Goal: Information Seeking & Learning: Learn about a topic

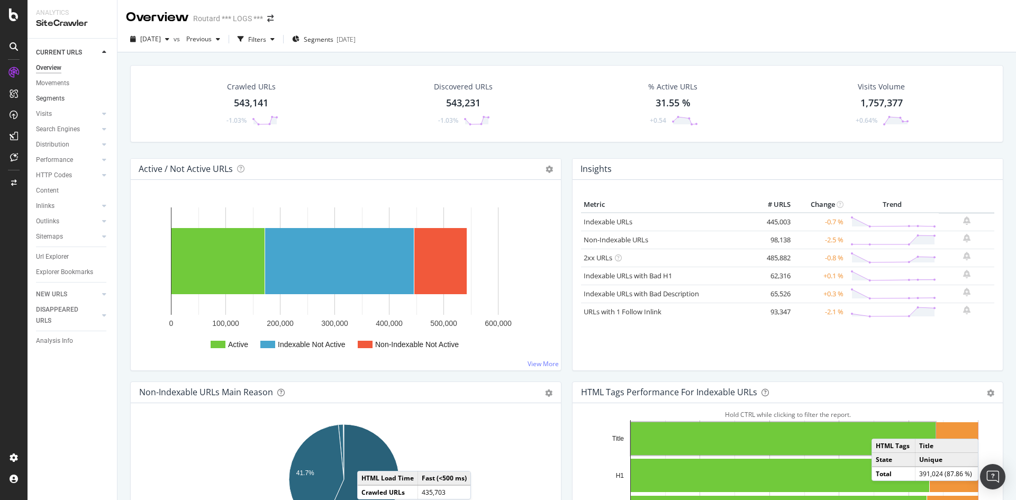
scroll to position [106, 0]
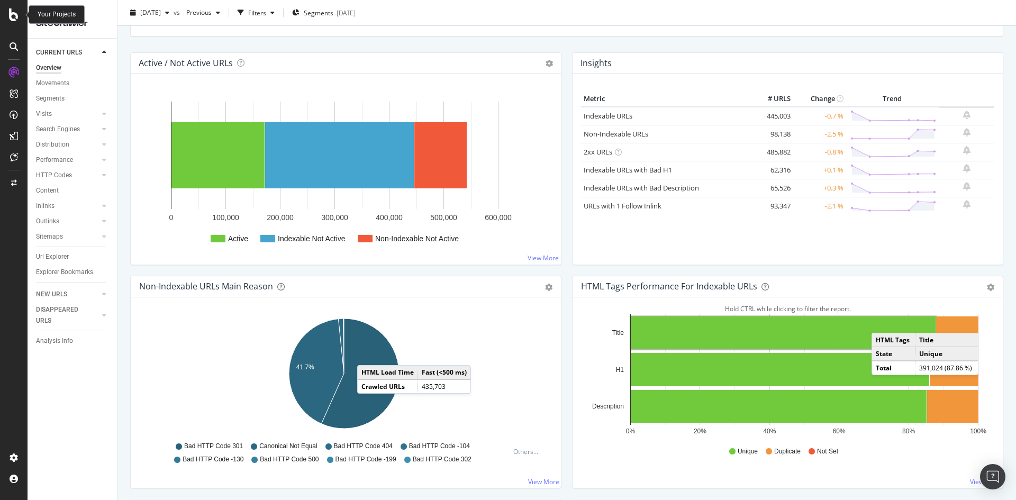
click at [11, 15] on icon at bounding box center [14, 14] width 10 height 13
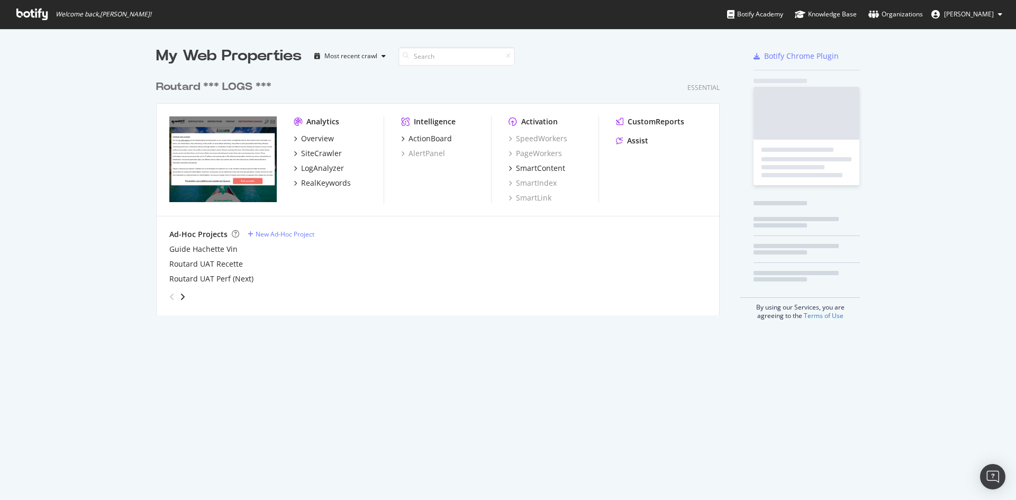
scroll to position [492, 1000]
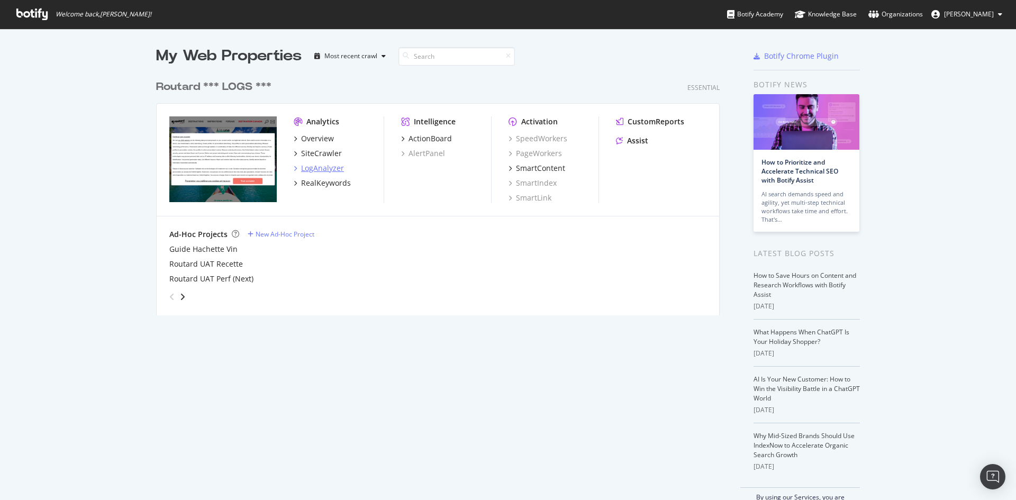
click at [310, 169] on div "LogAnalyzer" at bounding box center [322, 168] width 43 height 11
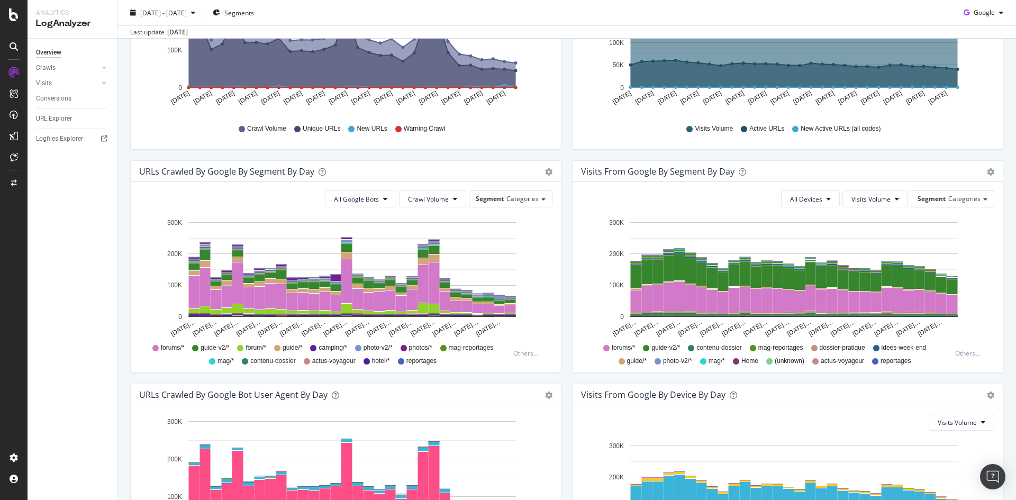
scroll to position [117, 0]
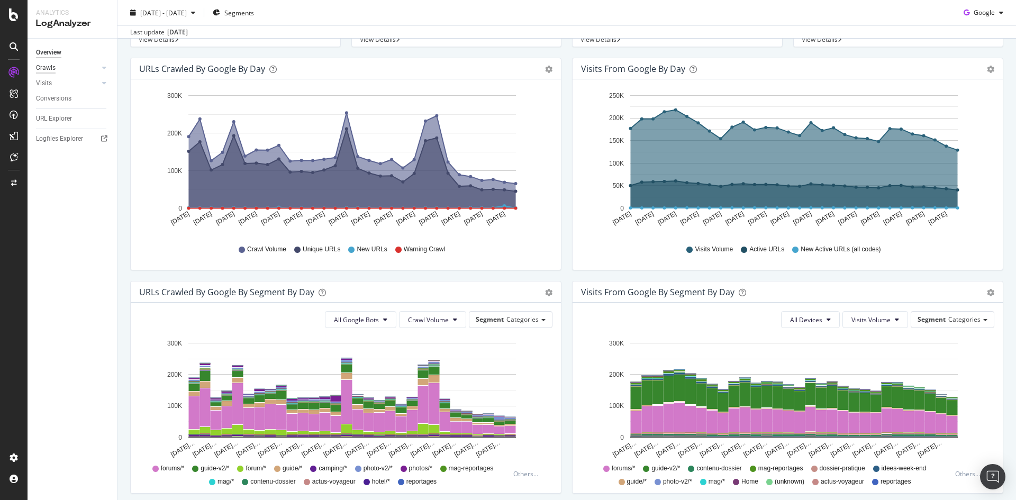
click at [48, 68] on div "Crawls" at bounding box center [46, 67] width 20 height 11
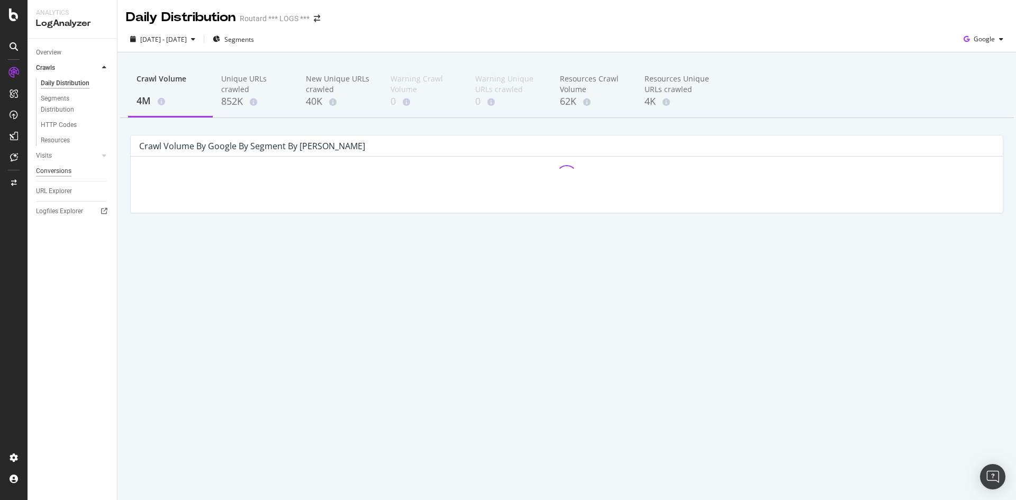
click at [42, 157] on div "Visits" at bounding box center [44, 155] width 16 height 11
click at [63, 139] on div "HTTP Codes" at bounding box center [59, 140] width 36 height 11
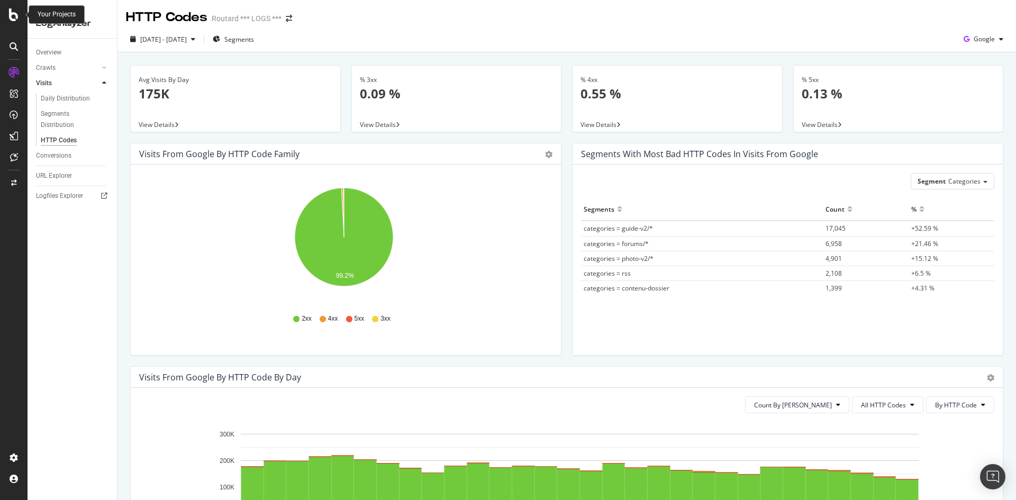
click at [9, 15] on div at bounding box center [13, 14] width 25 height 13
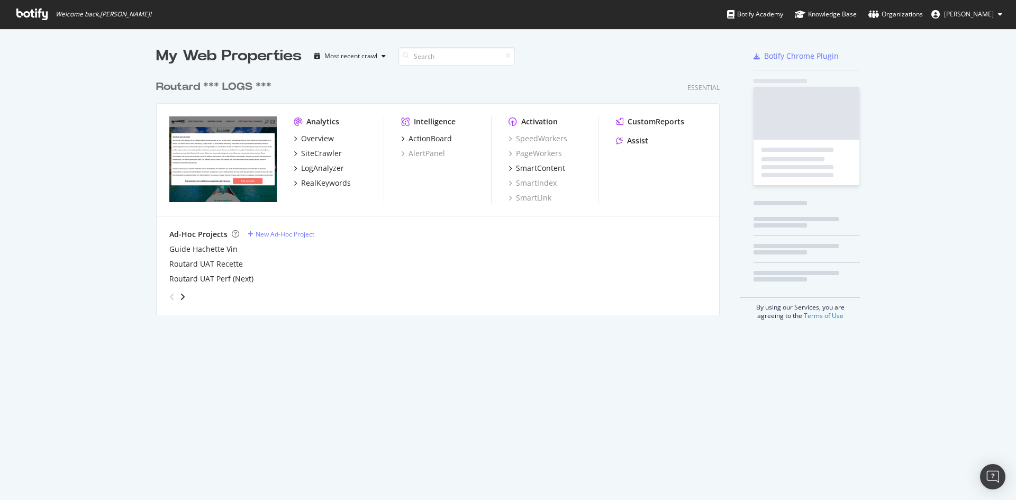
scroll to position [492, 1000]
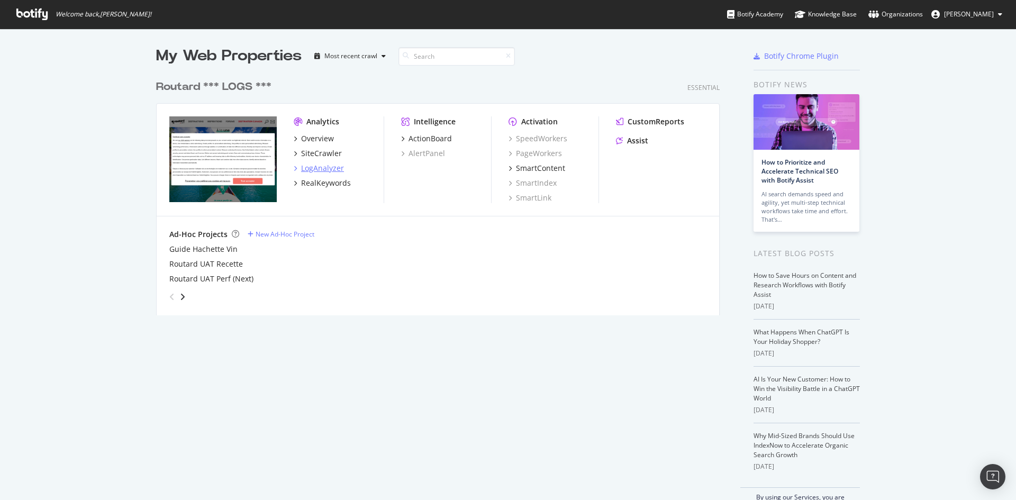
click at [326, 170] on div "LogAnalyzer" at bounding box center [322, 168] width 43 height 11
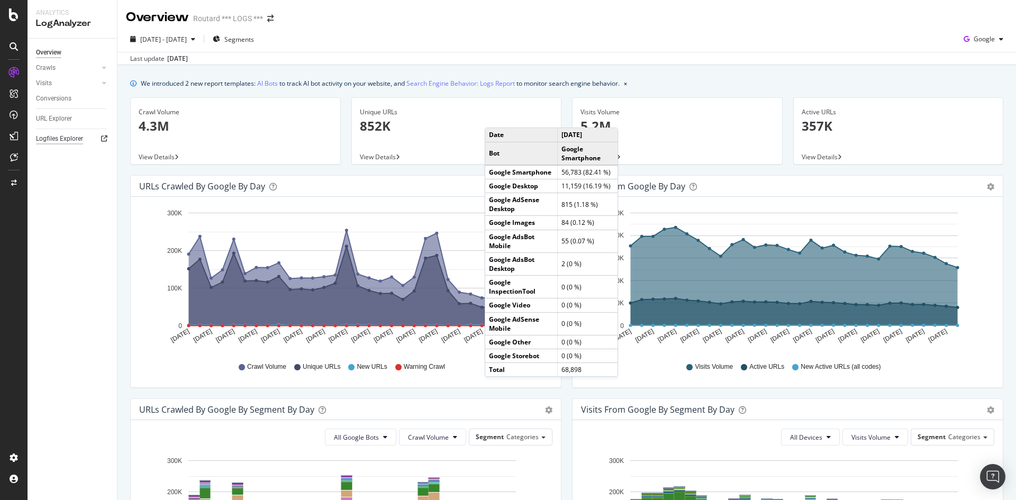
click at [57, 141] on div "Logfiles Explorer" at bounding box center [59, 138] width 47 height 11
drag, startPoint x: 195, startPoint y: 83, endPoint x: 201, endPoint y: 80, distance: 5.7
click at [196, 82] on div "We introduced 2 new report templates: AI Bots to track AI bot activity on your …" at bounding box center [380, 83] width 479 height 11
click at [187, 39] on span "[DATE] - [DATE]" at bounding box center [163, 39] width 47 height 9
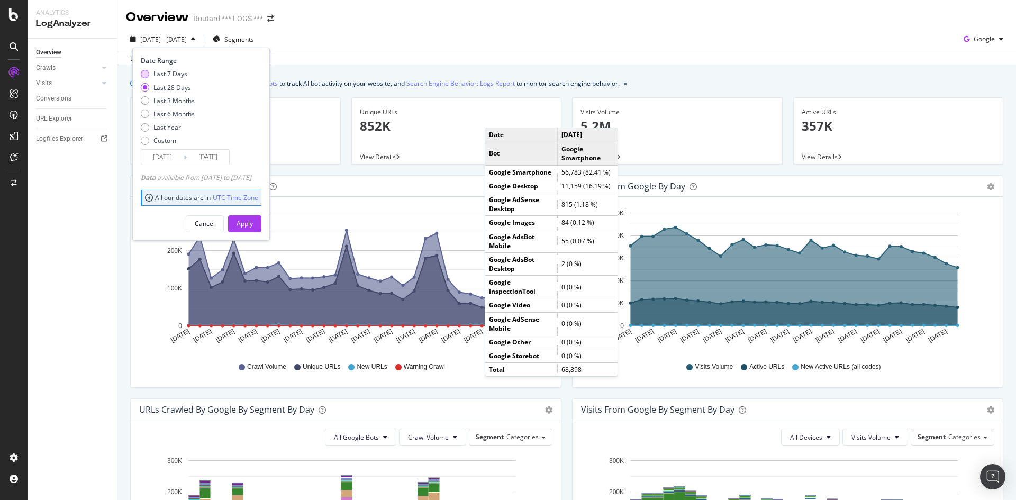
click at [144, 74] on div "Last 7 Days" at bounding box center [145, 74] width 8 height 8
type input "[DATE]"
click at [166, 157] on input "[DATE]" at bounding box center [162, 157] width 42 height 15
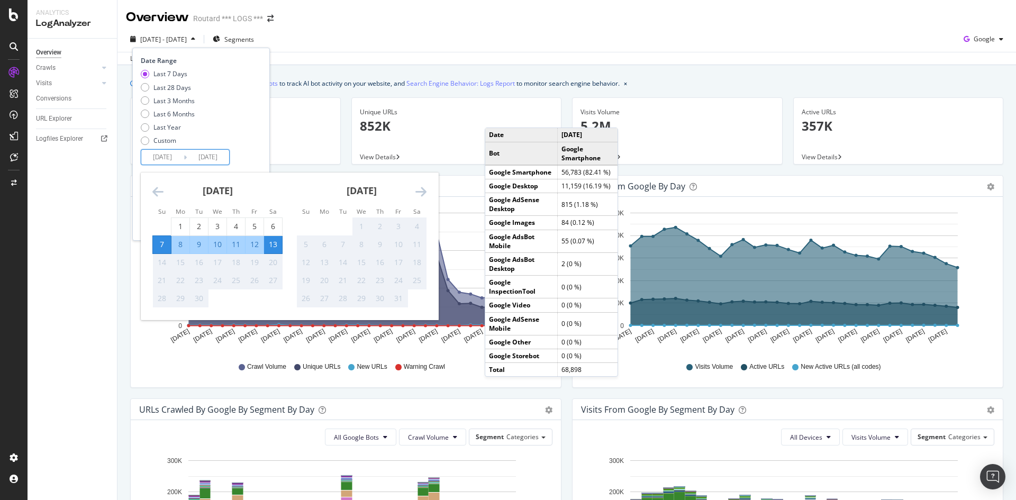
click at [252, 140] on div "Last 7 Days Last 28 Days Last 3 Months Last 6 Months Last Year Custom" at bounding box center [200, 109] width 118 height 80
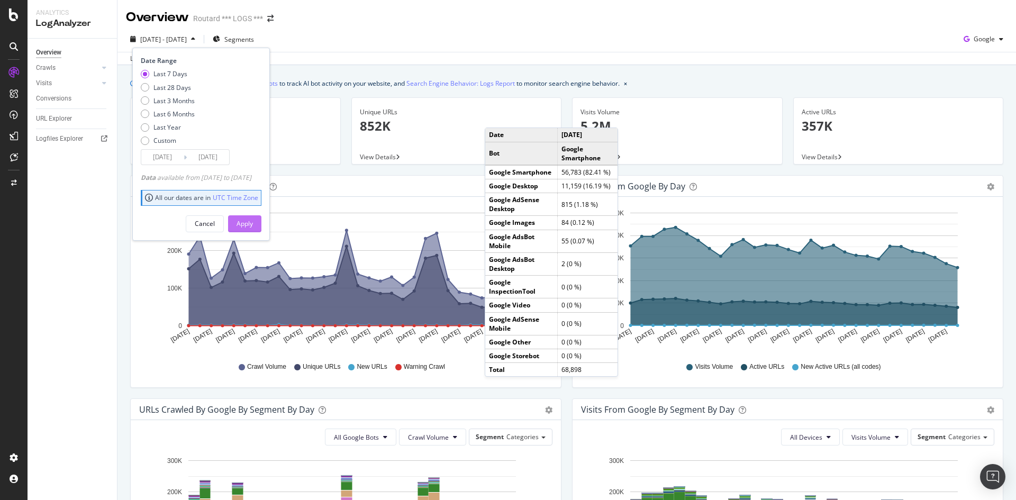
click at [253, 225] on div "Apply" at bounding box center [245, 223] width 16 height 9
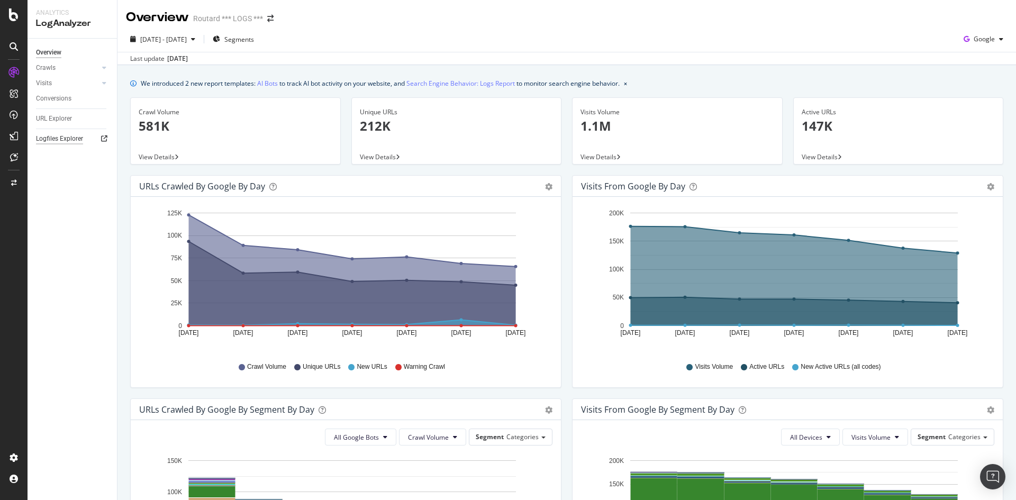
click at [62, 139] on div "Logfiles Explorer" at bounding box center [59, 138] width 47 height 11
click at [451, 85] on link "Search Engine Behavior: Logs Report" at bounding box center [460, 83] width 108 height 11
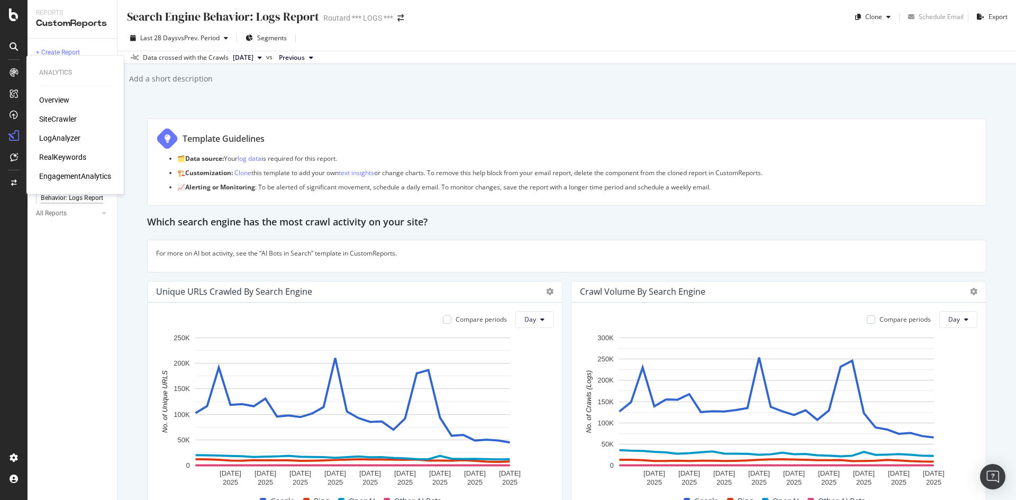
click at [56, 139] on div "LogAnalyzer" at bounding box center [59, 138] width 41 height 11
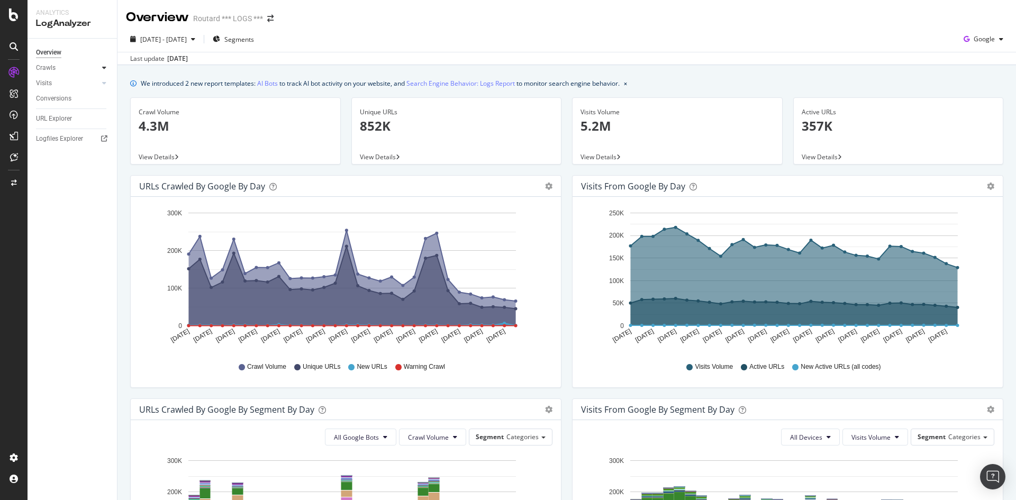
click at [105, 67] on icon at bounding box center [104, 68] width 4 height 6
click at [58, 122] on div "HTTP Codes" at bounding box center [59, 125] width 36 height 11
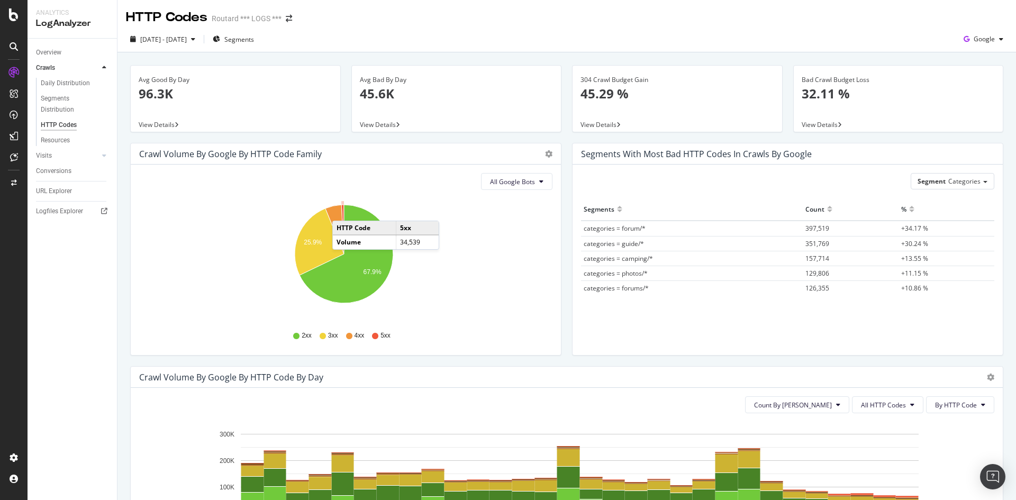
click at [343, 210] on icon "A chart." at bounding box center [342, 229] width 3 height 49
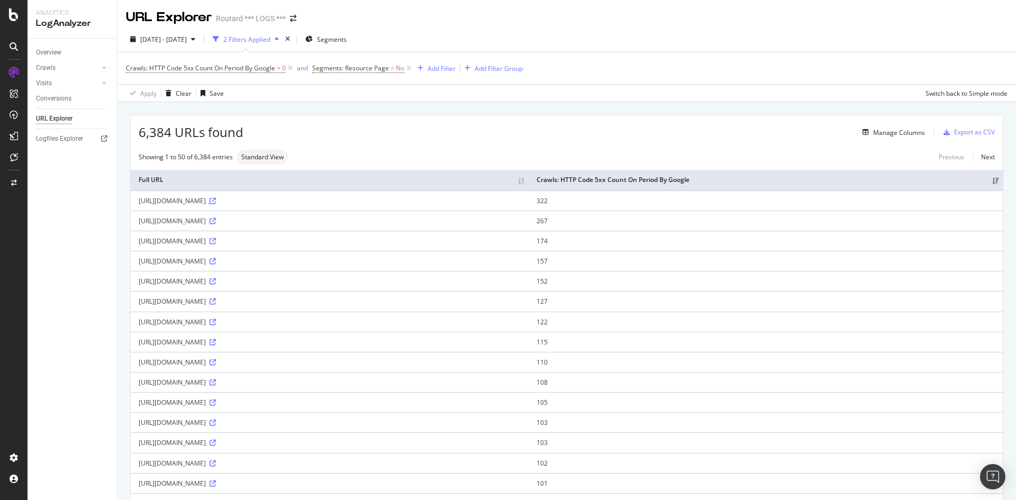
click at [216, 200] on icon at bounding box center [213, 201] width 6 height 6
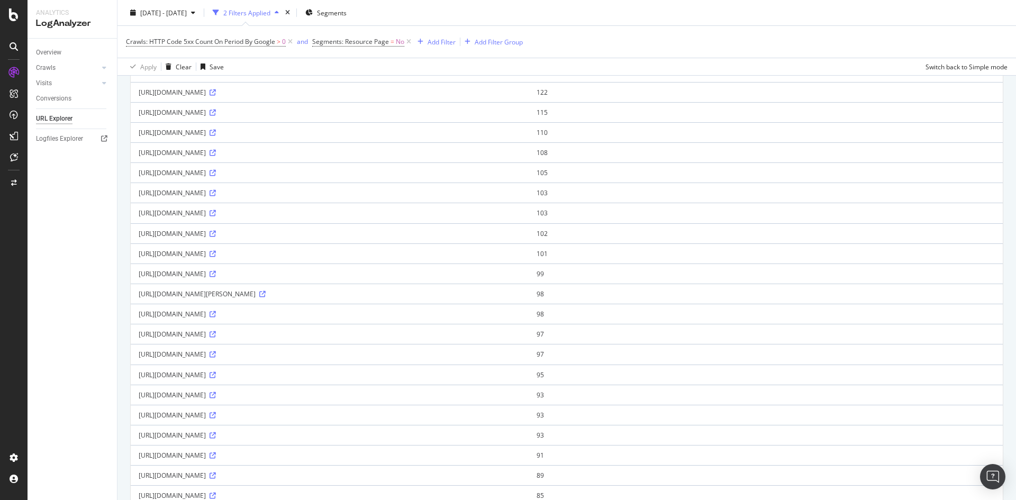
scroll to position [317, 0]
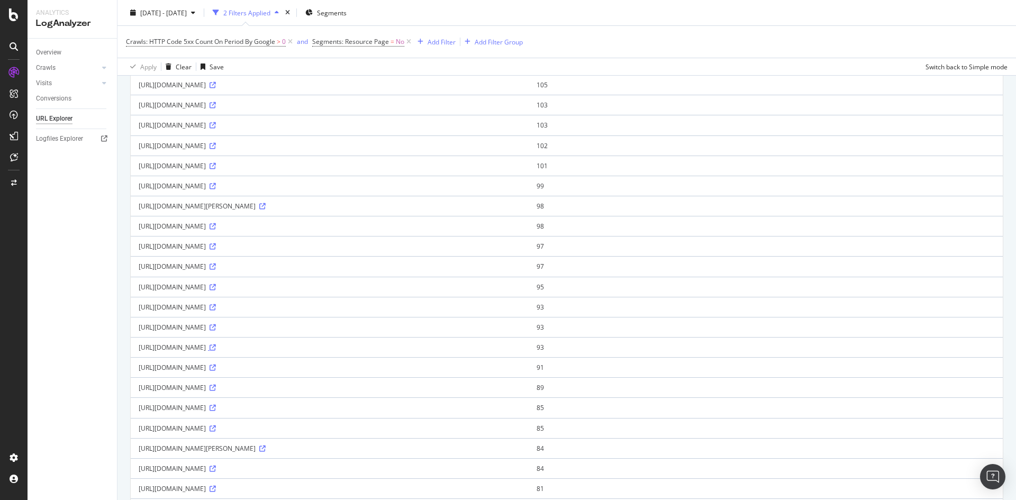
click at [216, 346] on icon at bounding box center [213, 347] width 6 height 6
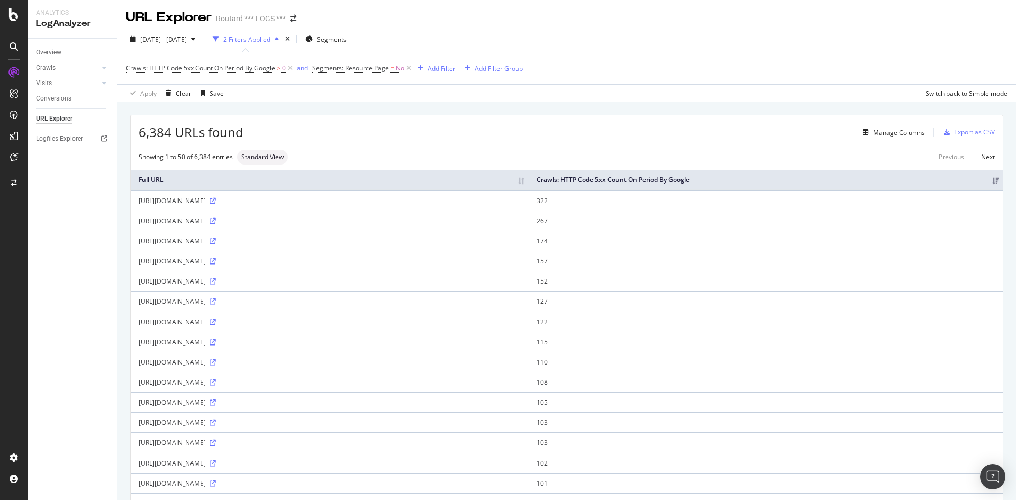
click at [216, 222] on icon at bounding box center [213, 221] width 6 height 6
drag, startPoint x: 132, startPoint y: 199, endPoint x: 339, endPoint y: 283, distance: 223.3
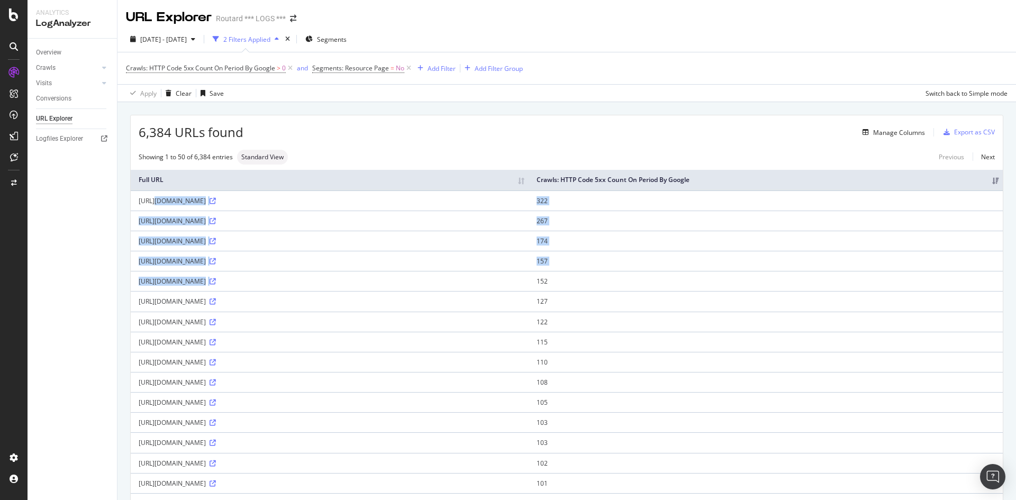
copy tbody "[URL][DOMAIN_NAME] 322 [URL][DOMAIN_NAME] 267 [URL][DOMAIN_NAME] 174 [URL][DOMA…"
